Goal: Information Seeking & Learning: Compare options

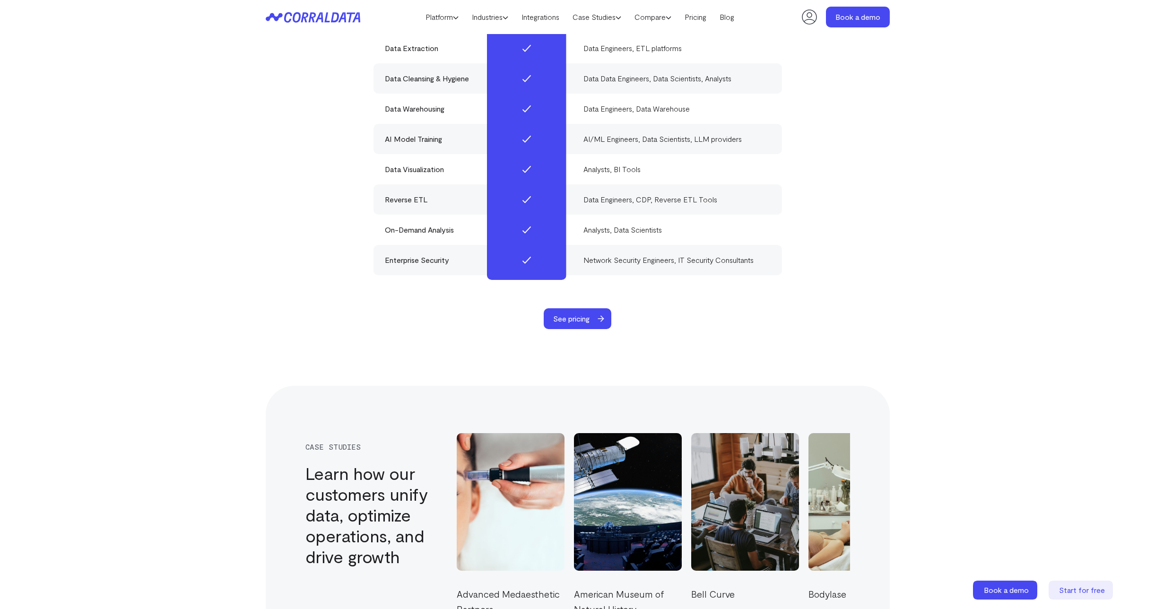
scroll to position [2864, 0]
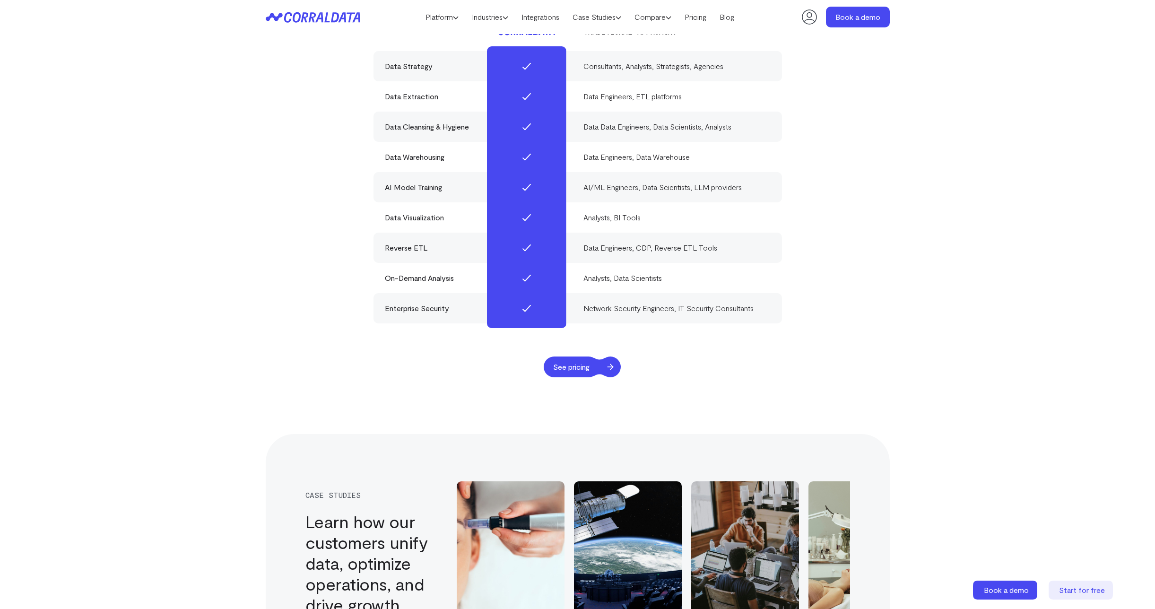
click at [594, 357] on span "See pricing" at bounding box center [571, 367] width 55 height 21
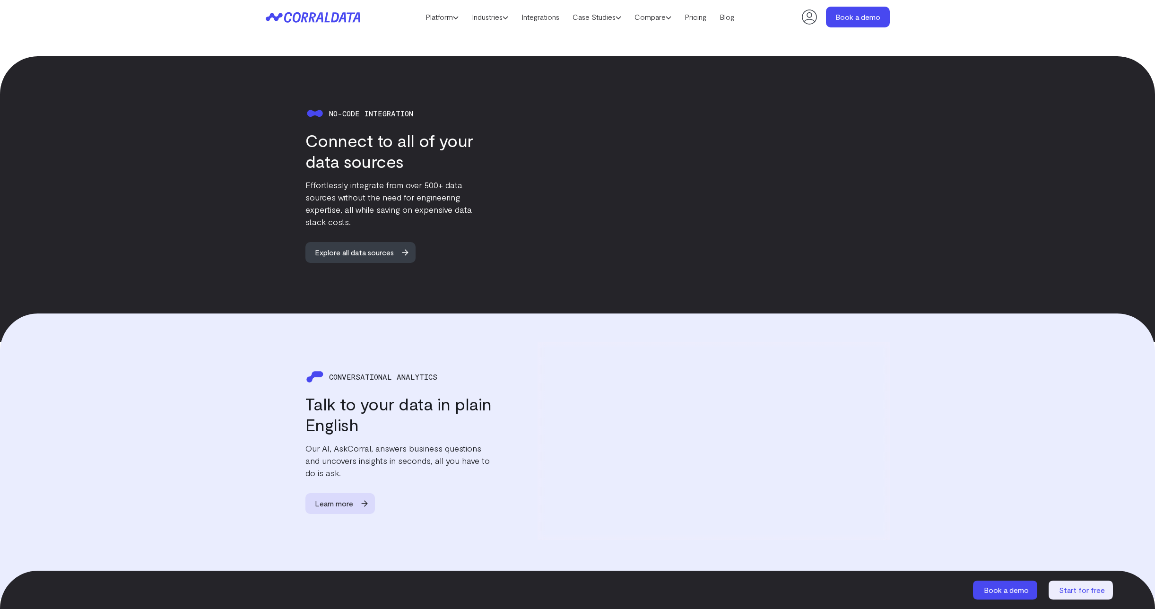
scroll to position [635, 0]
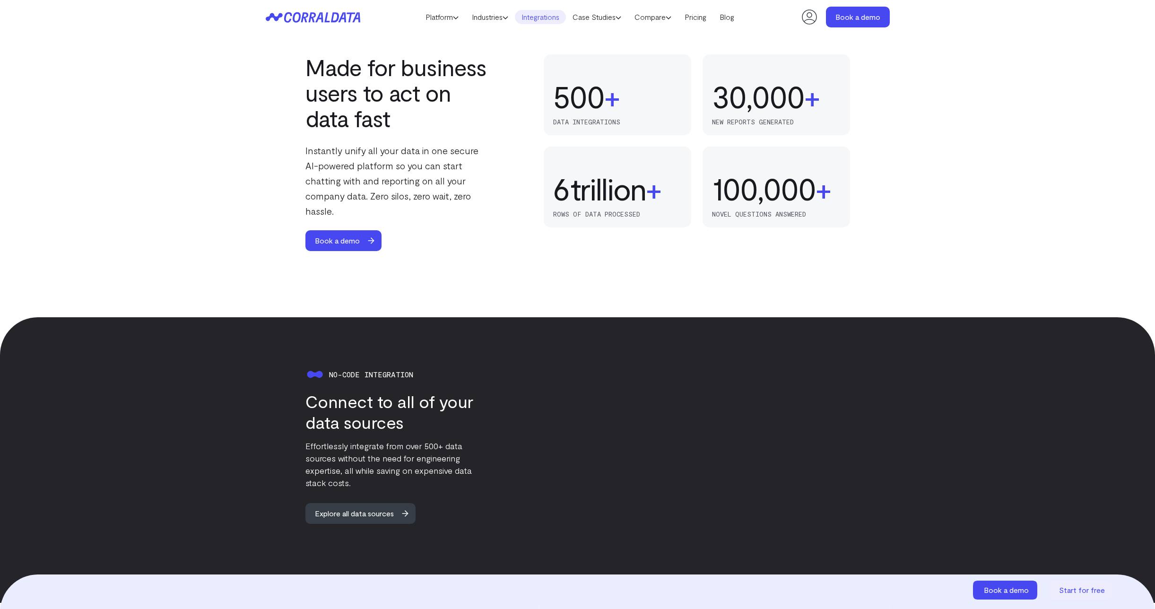
click at [546, 13] on link "Integrations" at bounding box center [540, 17] width 51 height 14
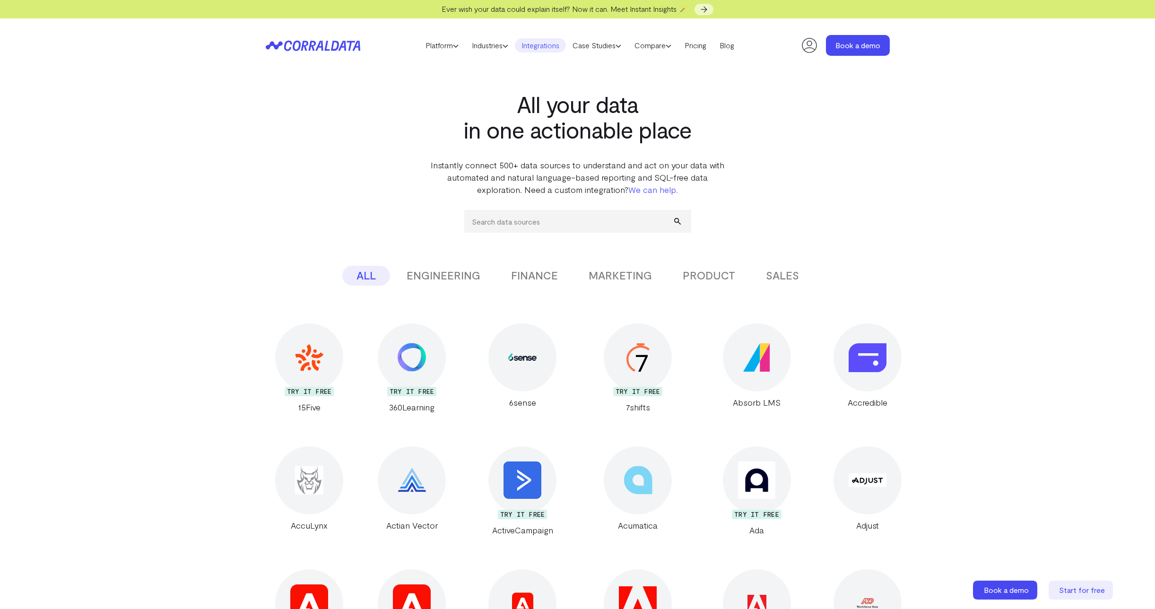
click at [439, 281] on button "ENGINEERING" at bounding box center [443, 276] width 102 height 20
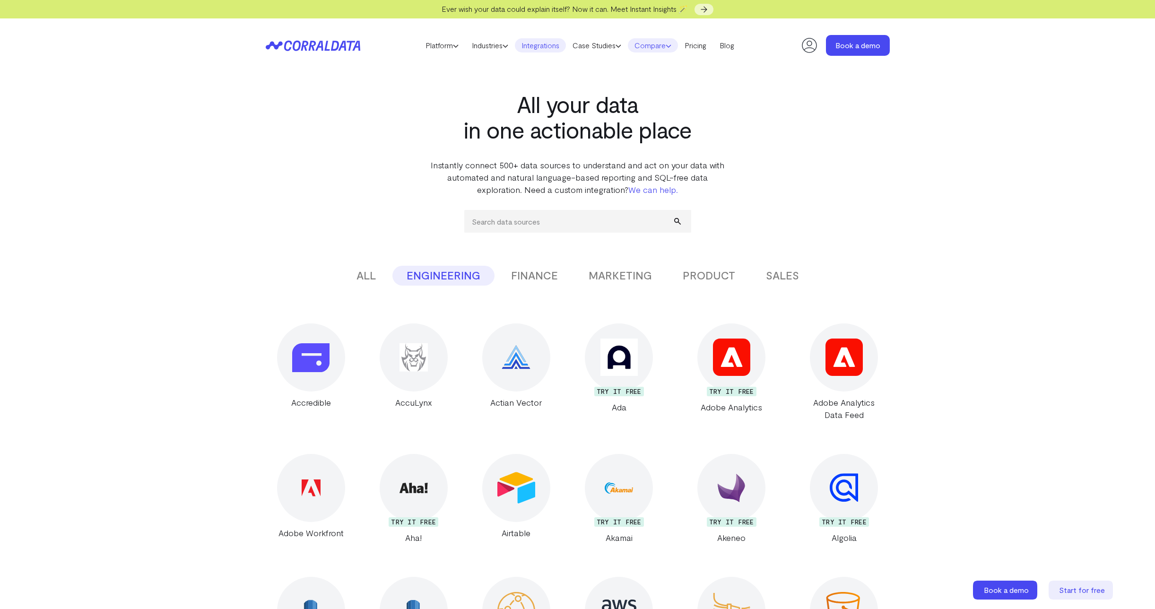
click at [671, 41] on link "Compare" at bounding box center [653, 45] width 50 height 14
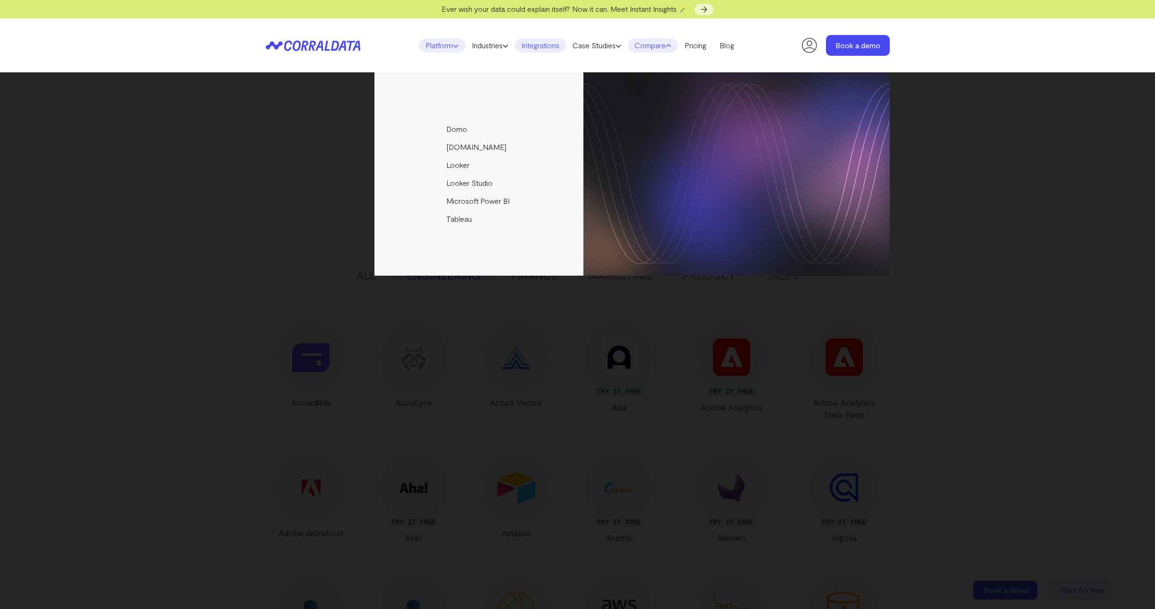
click at [440, 45] on link "Platform" at bounding box center [442, 45] width 46 height 14
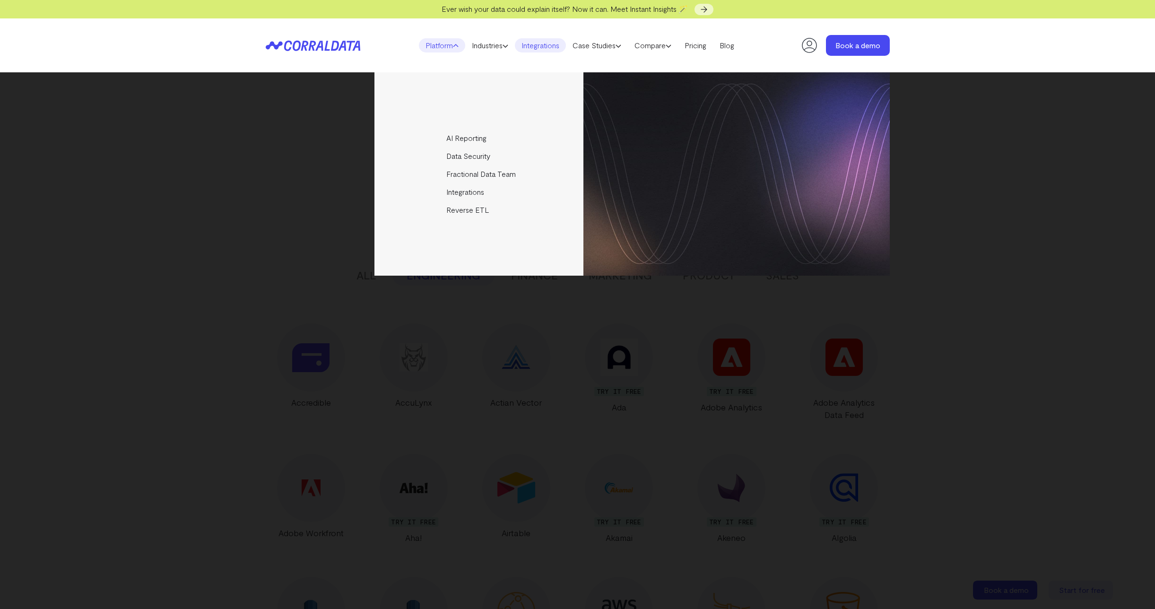
click at [330, 48] on icon at bounding box center [313, 45] width 95 height 11
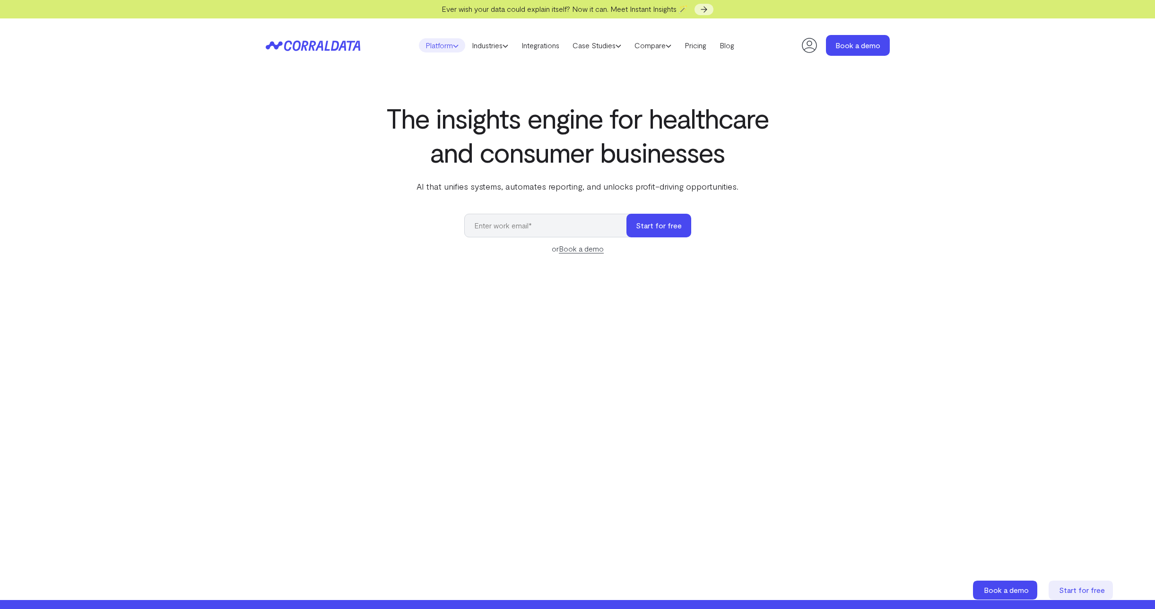
click at [433, 45] on link "Platform" at bounding box center [442, 45] width 46 height 14
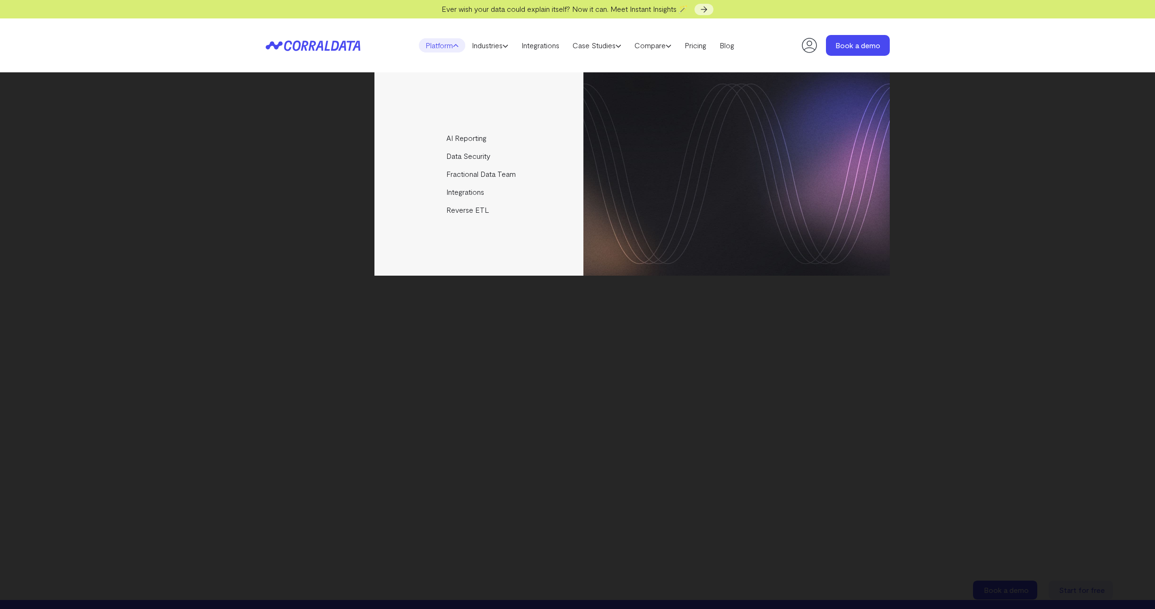
click at [300, 176] on div "AI Reporting Use AI to effortlessly answer any business questions from all your…" at bounding box center [578, 173] width 624 height 203
